Goal: Task Accomplishment & Management: Manage account settings

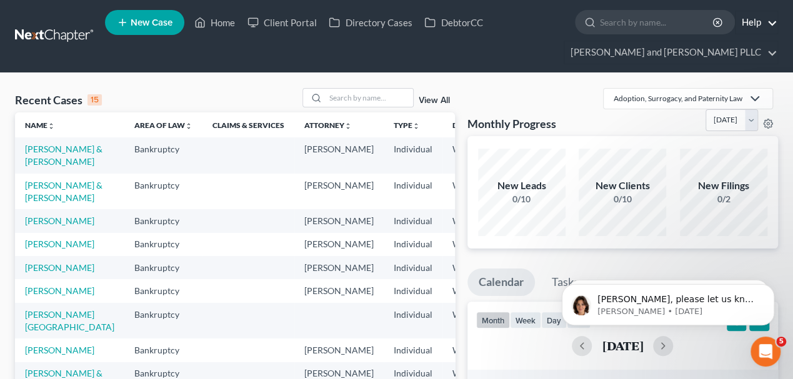
drag, startPoint x: 0, startPoint y: 0, endPoint x: 760, endPoint y: 24, distance: 759.9
click at [760, 24] on link "Help" at bounding box center [756, 22] width 42 height 22
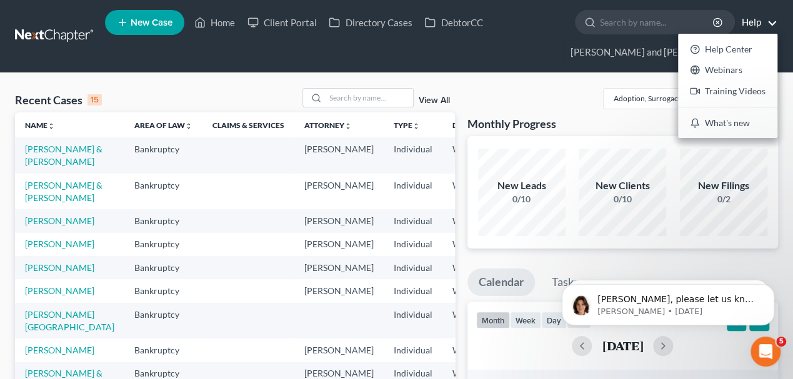
click at [592, 51] on ul "New Case Home Client Portal Directory Cases DebtorCC - No Result - See all resu…" at bounding box center [441, 36] width 673 height 60
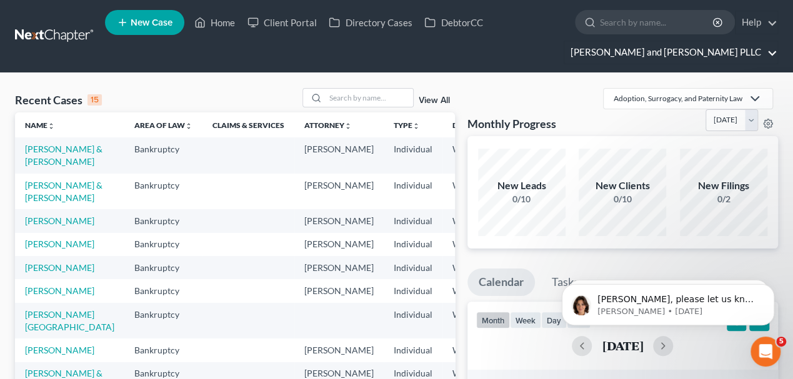
click at [725, 53] on link "[PERSON_NAME] and [PERSON_NAME] PLLC" at bounding box center [670, 52] width 213 height 22
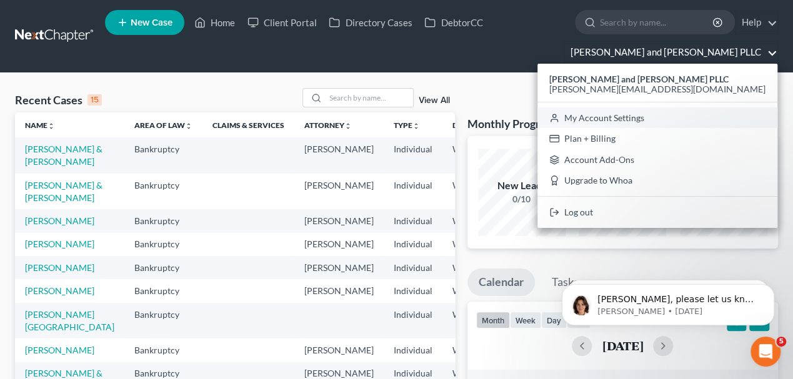
click at [721, 116] on link "My Account Settings" at bounding box center [657, 117] width 240 height 21
select select "29"
select select "50"
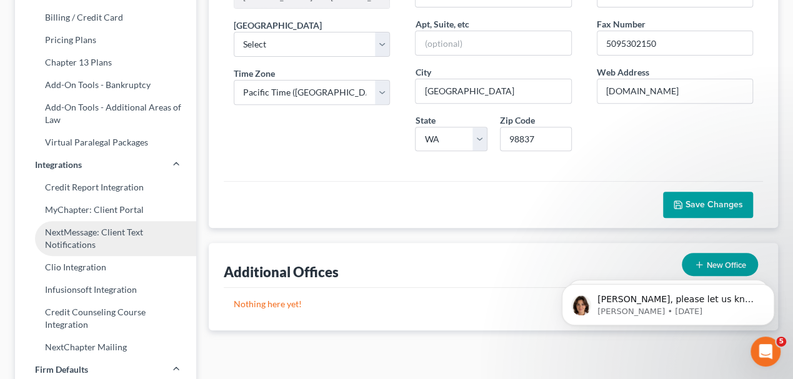
scroll to position [208, 0]
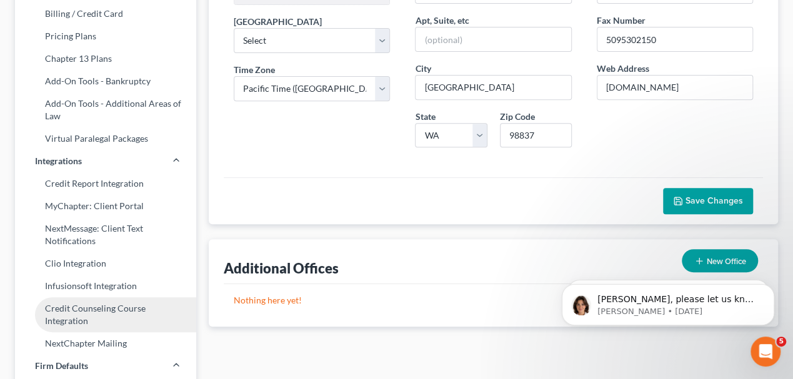
click at [101, 316] on link "Credit Counseling Course Integration" at bounding box center [105, 314] width 181 height 35
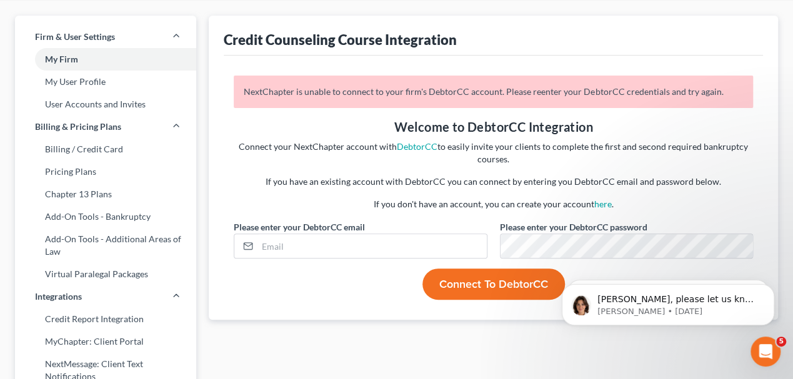
scroll to position [83, 0]
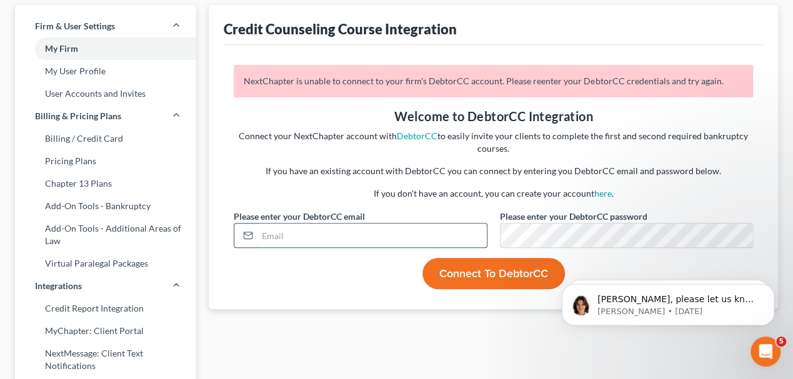
click at [327, 235] on input "email" at bounding box center [371, 236] width 229 height 24
type input "[EMAIL_ADDRESS][DOMAIN_NAME]"
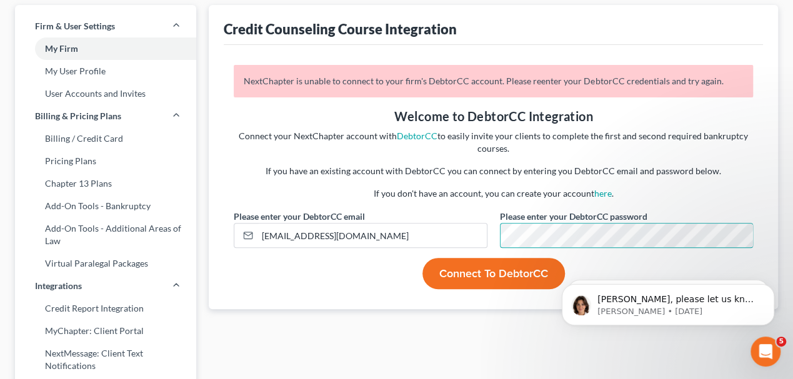
click at [502, 287] on button "Connect to DebtorCC" at bounding box center [493, 273] width 142 height 31
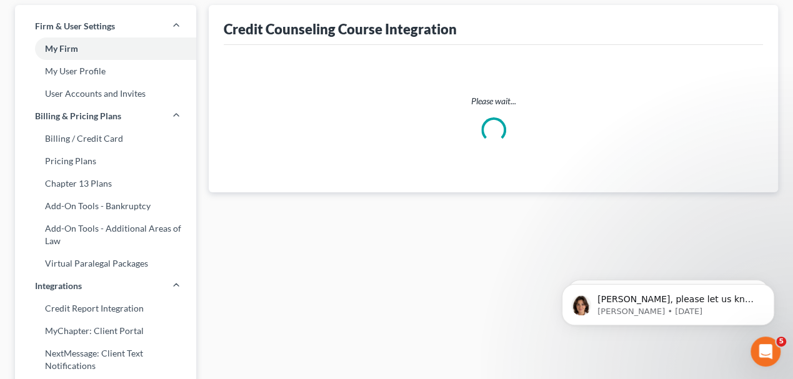
select select
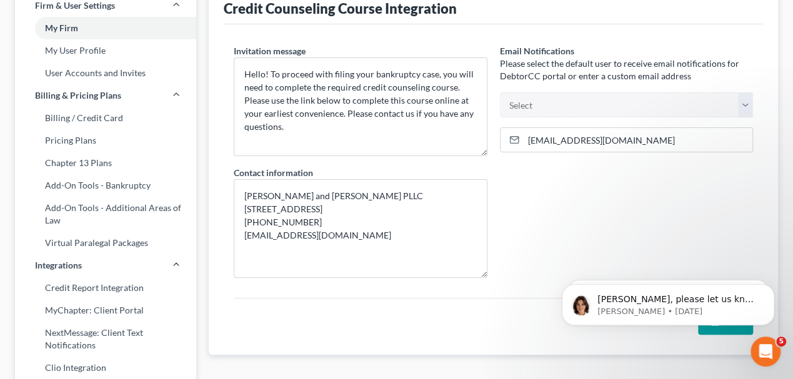
scroll to position [208, 0]
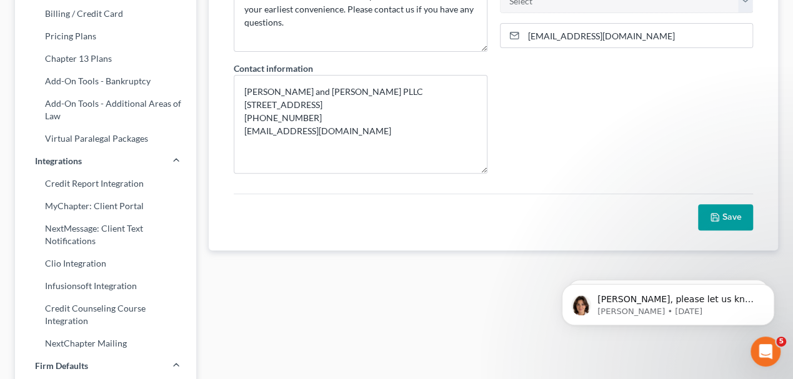
click at [721, 215] on button "Save" at bounding box center [725, 217] width 55 height 26
